Goal: Use online tool/utility: Utilize a website feature to perform a specific function

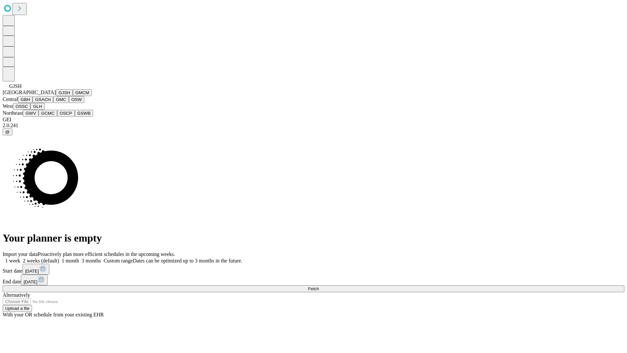
click at [56, 96] on button "GJSH" at bounding box center [64, 92] width 17 height 7
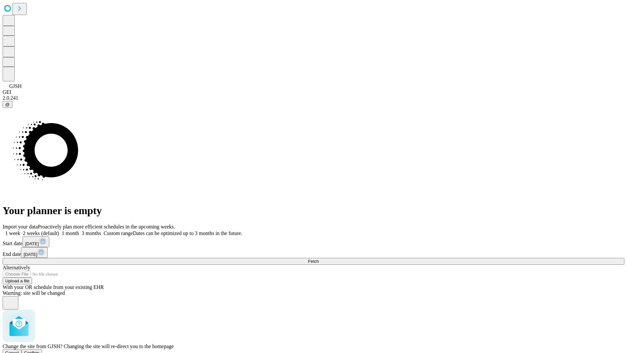
click at [40, 350] on span "Confirm" at bounding box center [31, 352] width 15 height 5
click at [20, 230] on label "1 week" at bounding box center [12, 233] width 18 height 6
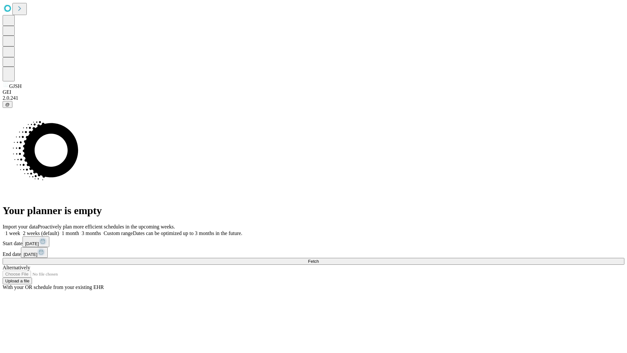
click at [319, 259] on span "Fetch" at bounding box center [313, 261] width 11 height 5
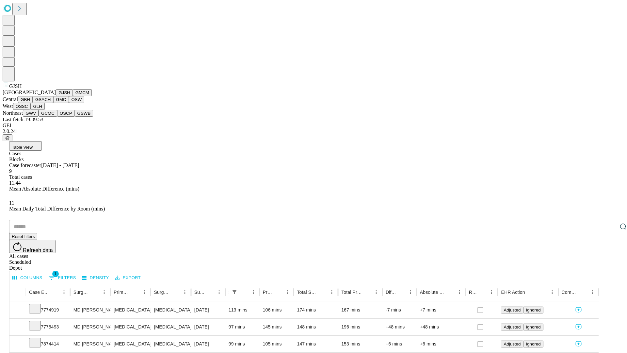
click at [73, 96] on button "GMCM" at bounding box center [82, 92] width 19 height 7
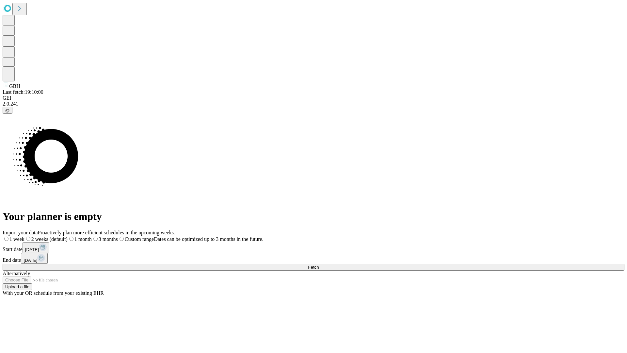
click at [25, 236] on label "1 week" at bounding box center [14, 239] width 22 height 6
click at [319, 265] on span "Fetch" at bounding box center [313, 267] width 11 height 5
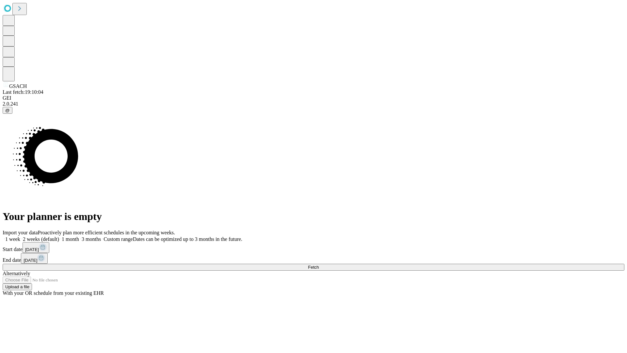
click at [20, 236] on label "1 week" at bounding box center [12, 239] width 18 height 6
click at [319, 265] on span "Fetch" at bounding box center [313, 267] width 11 height 5
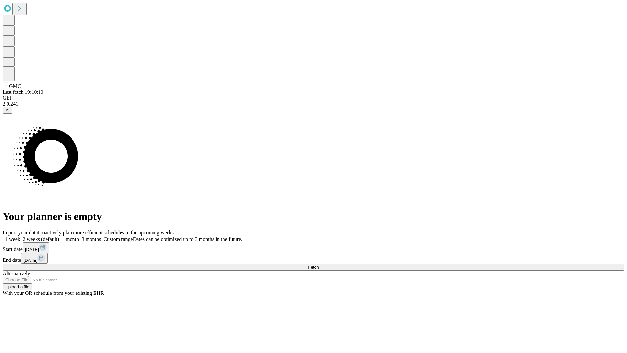
click at [20, 236] on label "1 week" at bounding box center [12, 239] width 18 height 6
click at [319, 265] on span "Fetch" at bounding box center [313, 267] width 11 height 5
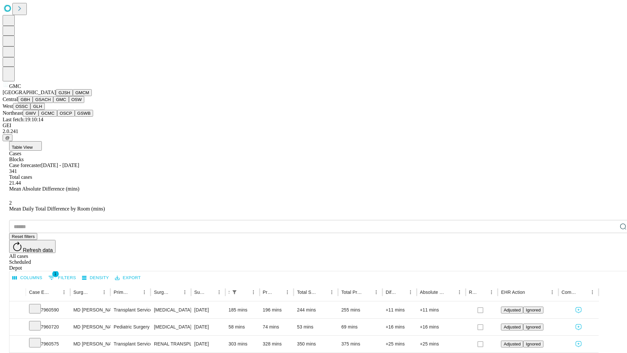
click at [69, 103] on button "OSW" at bounding box center [77, 99] width 16 height 7
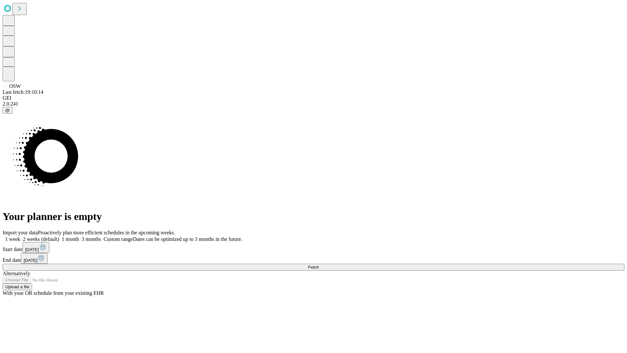
click at [20, 236] on label "1 week" at bounding box center [12, 239] width 18 height 6
click at [319, 265] on span "Fetch" at bounding box center [313, 267] width 11 height 5
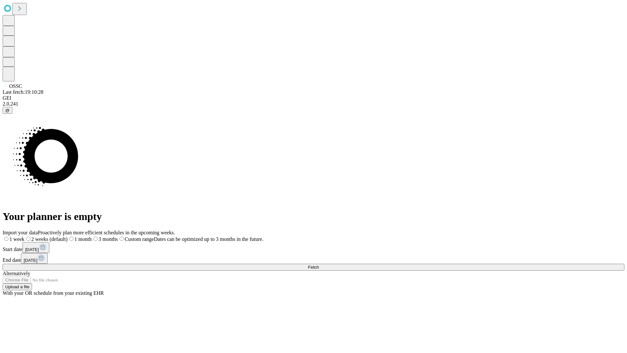
click at [319, 265] on span "Fetch" at bounding box center [313, 267] width 11 height 5
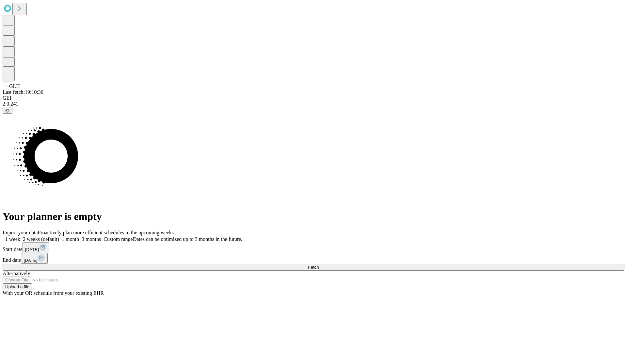
click at [20, 236] on label "1 week" at bounding box center [12, 239] width 18 height 6
click at [319, 265] on span "Fetch" at bounding box center [313, 267] width 11 height 5
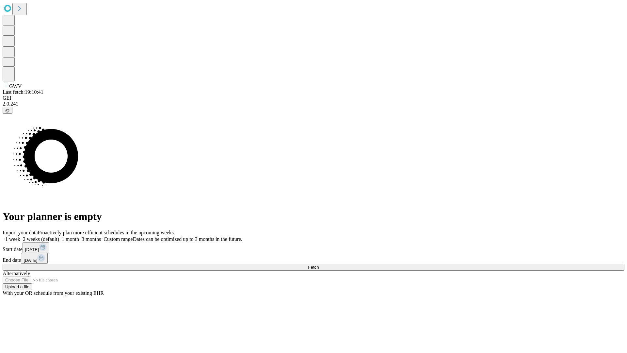
click at [20, 236] on label "1 week" at bounding box center [12, 239] width 18 height 6
click at [319, 265] on span "Fetch" at bounding box center [313, 267] width 11 height 5
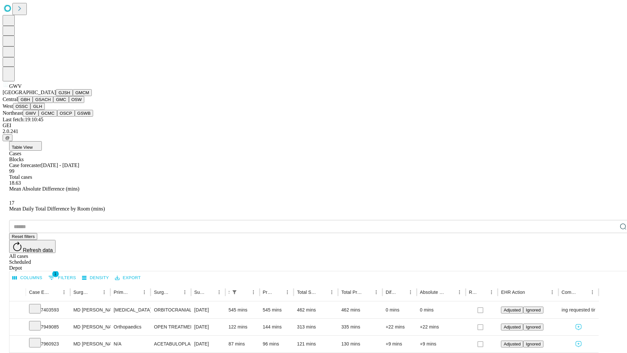
click at [51, 117] on button "GCMC" at bounding box center [48, 113] width 19 height 7
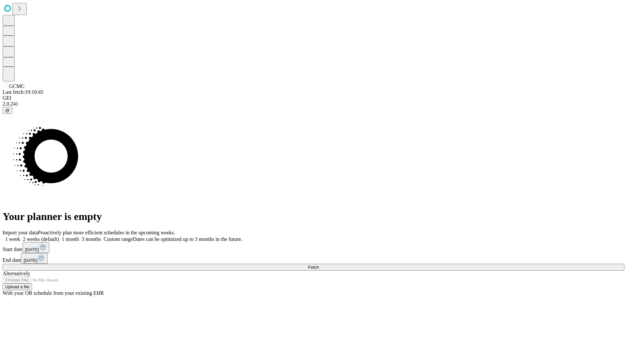
click at [20, 236] on label "1 week" at bounding box center [12, 239] width 18 height 6
click at [319, 265] on span "Fetch" at bounding box center [313, 267] width 11 height 5
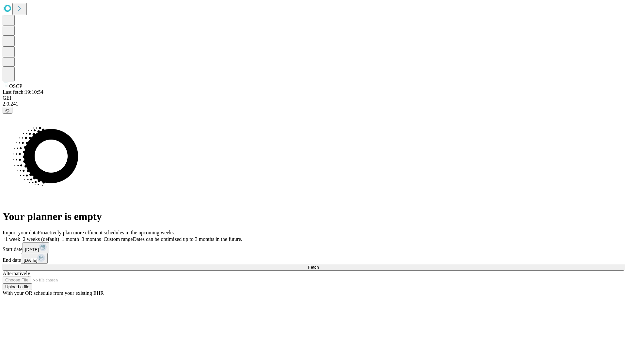
click at [20, 236] on label "1 week" at bounding box center [12, 239] width 18 height 6
click at [319, 265] on span "Fetch" at bounding box center [313, 267] width 11 height 5
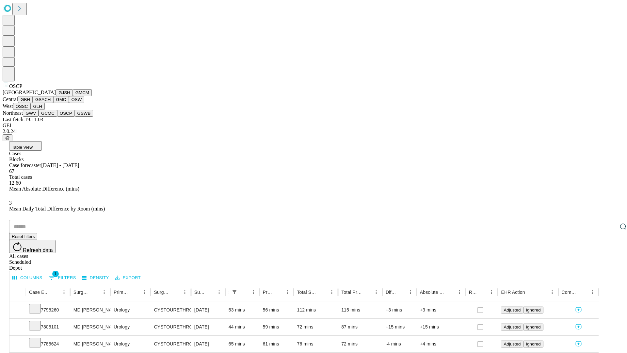
click at [75, 117] on button "GSWB" at bounding box center [84, 113] width 19 height 7
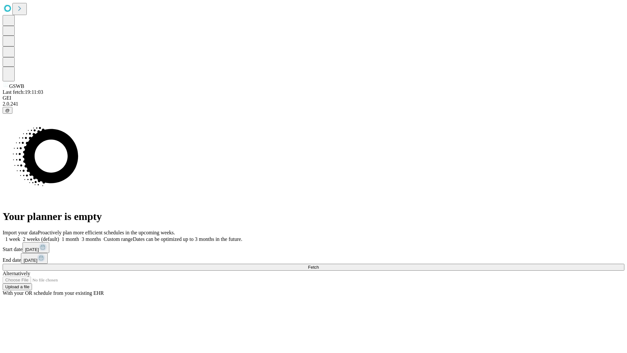
click at [20, 236] on label "1 week" at bounding box center [12, 239] width 18 height 6
click at [319, 265] on span "Fetch" at bounding box center [313, 267] width 11 height 5
